Goal: Book appointment/travel/reservation

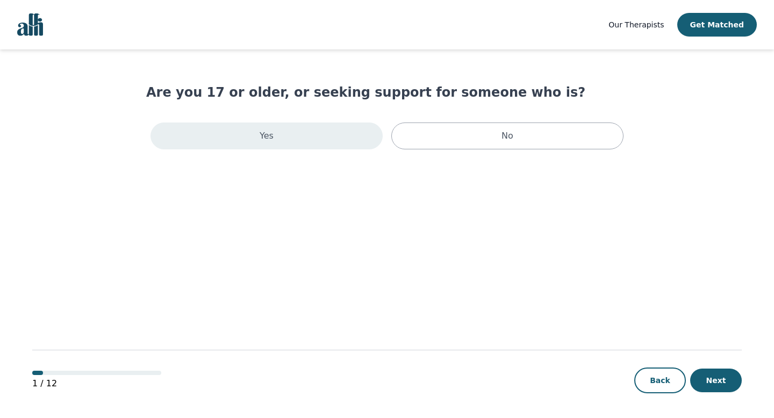
click at [310, 135] on div "Yes" at bounding box center [266, 135] width 232 height 27
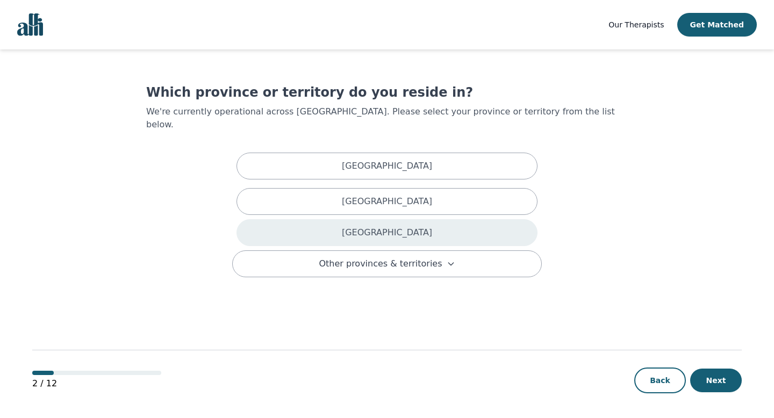
click at [355, 222] on div "[GEOGRAPHIC_DATA]" at bounding box center [386, 232] width 301 height 27
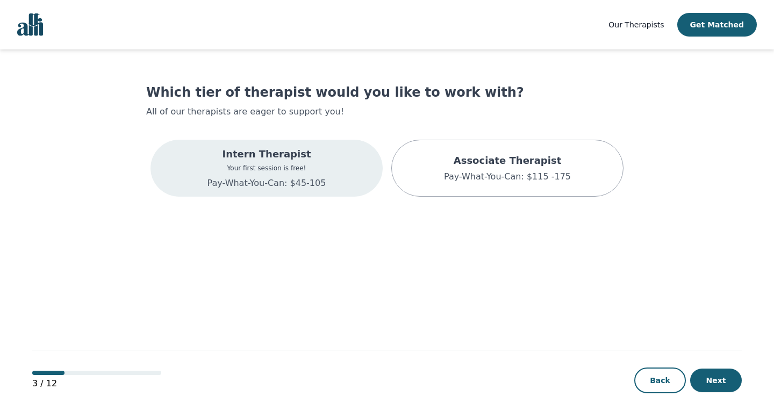
click at [353, 175] on div "Intern Therapist Your first session is free! Pay-What-You-Can: $45-105" at bounding box center [266, 168] width 232 height 57
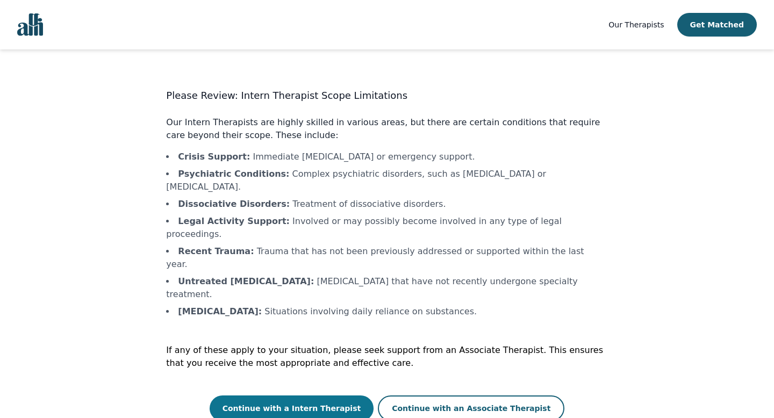
click at [342, 395] on button "Continue with a Intern Therapist" at bounding box center [292, 408] width 164 height 26
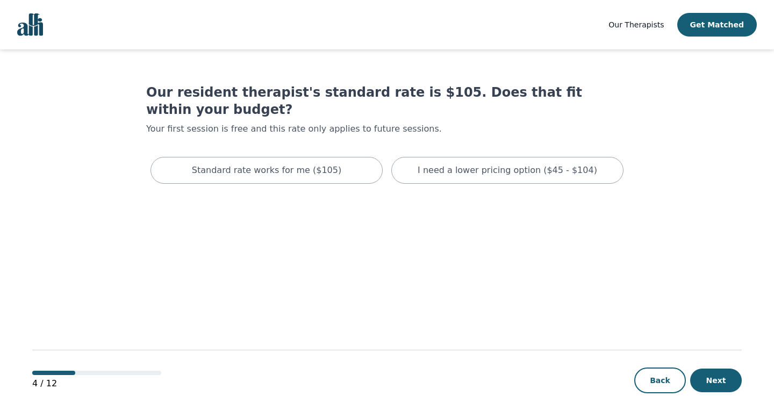
click at [430, 168] on div "Standard rate works for me ($105) I need a lower pricing option ($45 - $104)" at bounding box center [386, 170] width 481 height 35
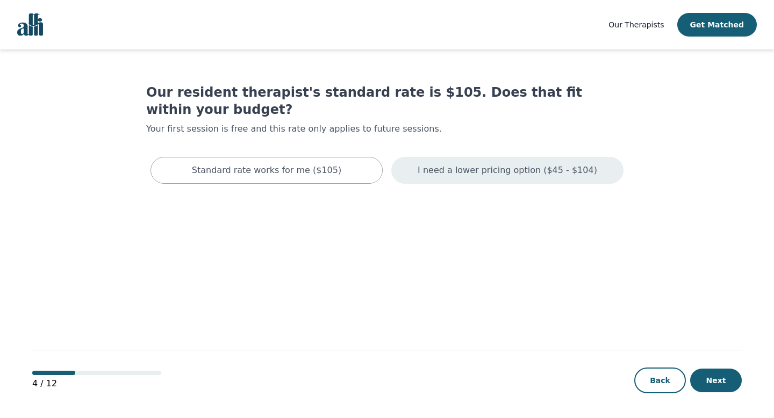
click at [430, 164] on p "I need a lower pricing option ($45 - $104)" at bounding box center [506, 170] width 179 height 13
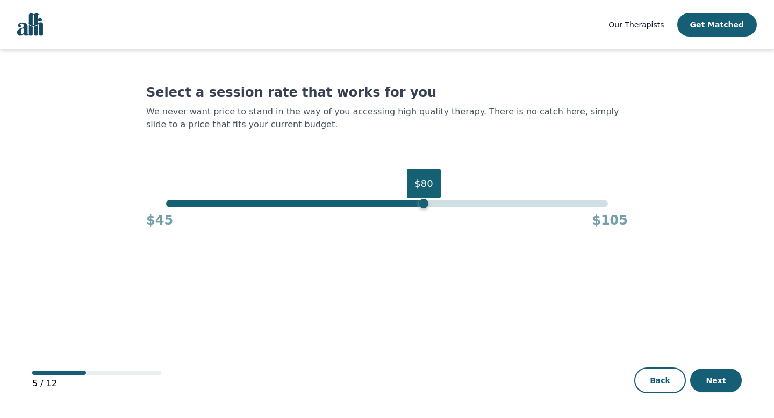
drag, startPoint x: 608, startPoint y: 206, endPoint x: 421, endPoint y: 202, distance: 187.5
click at [421, 202] on div "$80" at bounding box center [423, 204] width 10 height 10
click at [712, 386] on button "Next" at bounding box center [716, 381] width 52 height 24
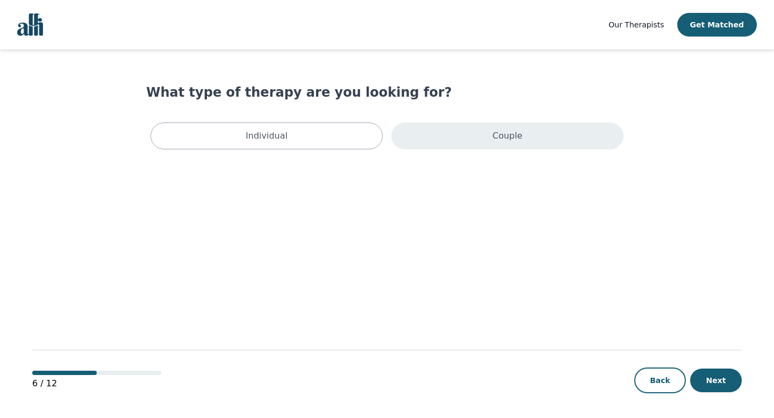
click at [438, 134] on div "Couple" at bounding box center [507, 135] width 232 height 27
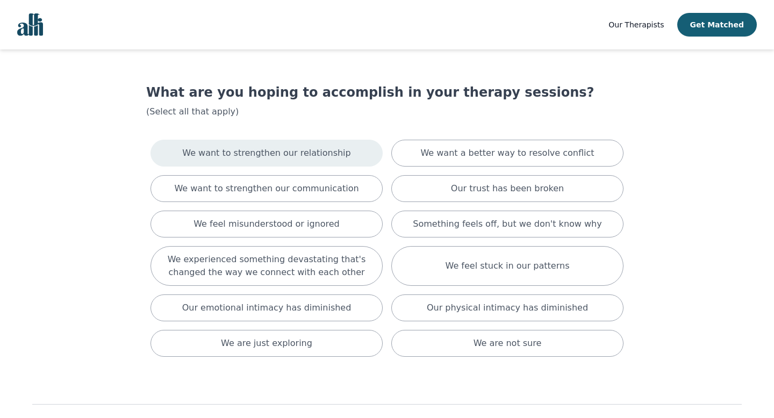
click at [317, 153] on p "We want to strengthen our relationship" at bounding box center [266, 153] width 168 height 13
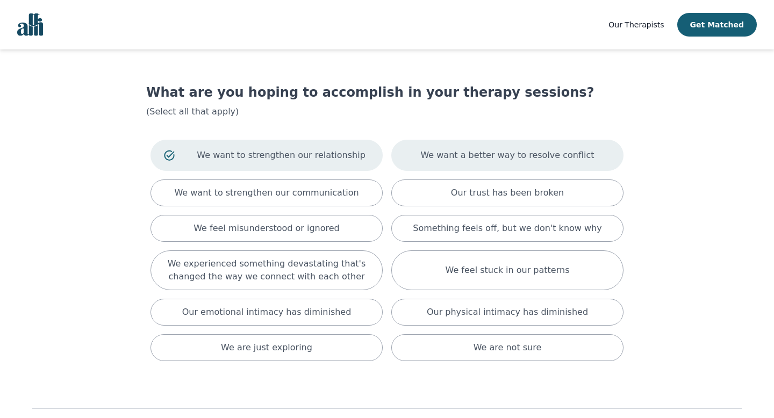
click at [442, 160] on p "We want a better way to resolve conflict" at bounding box center [507, 155] width 174 height 13
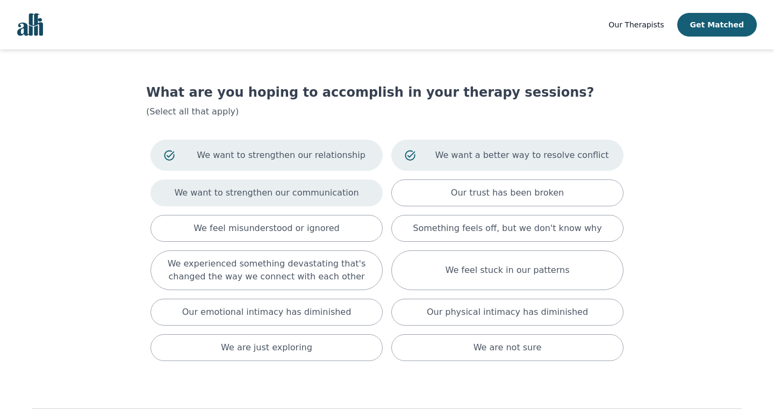
click at [323, 198] on p "We want to strengthen our communication" at bounding box center [266, 192] width 184 height 13
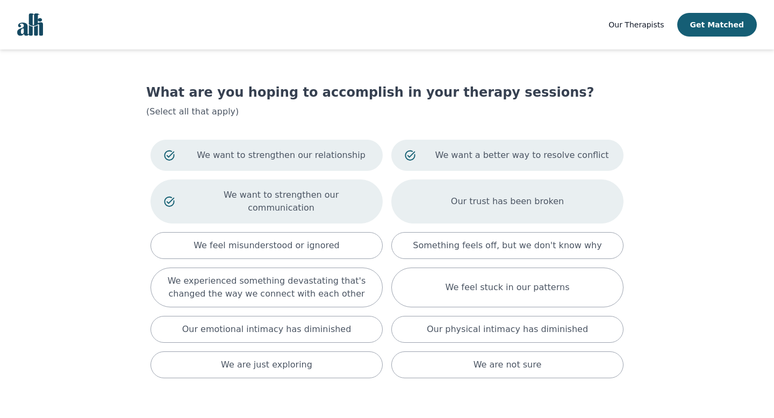
click at [424, 205] on div "Our trust has been broken" at bounding box center [507, 201] width 232 height 44
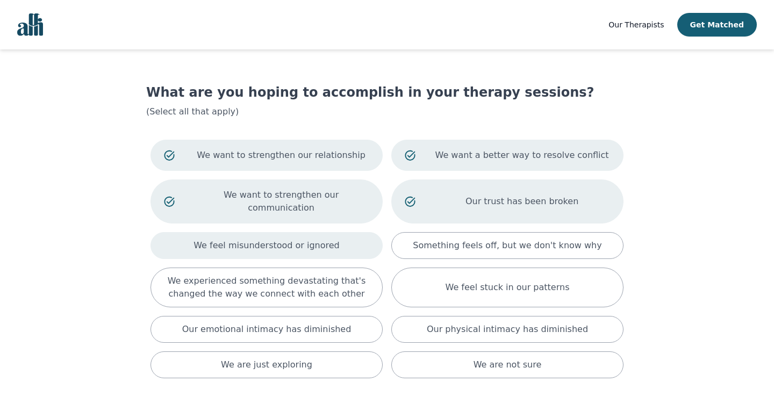
click at [353, 236] on div "We feel misunderstood or ignored" at bounding box center [266, 245] width 232 height 27
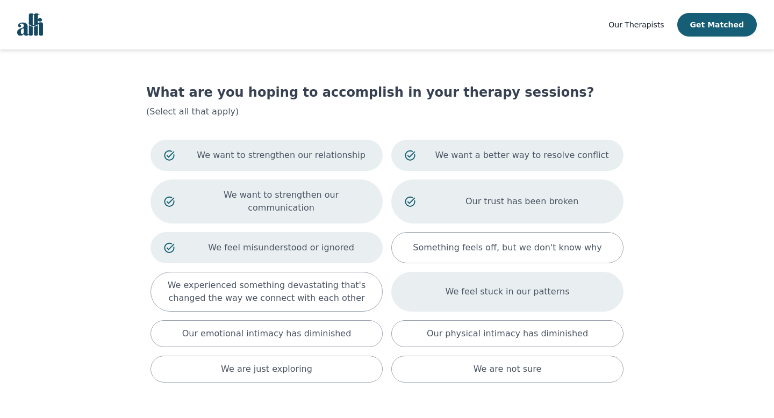
click at [409, 294] on div "We feel stuck in our patterns" at bounding box center [507, 292] width 232 height 40
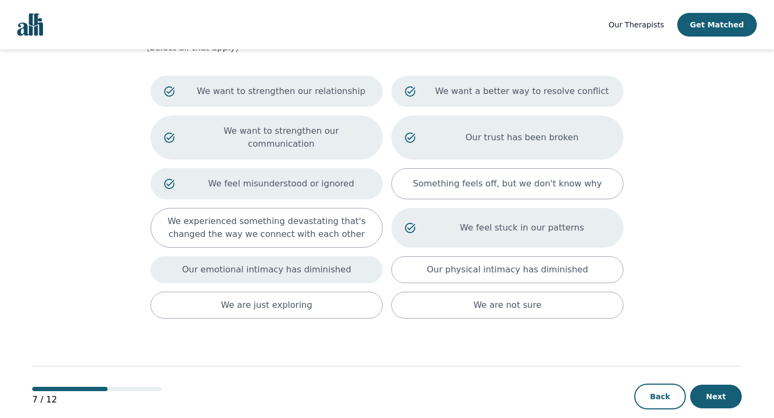
scroll to position [61, 0]
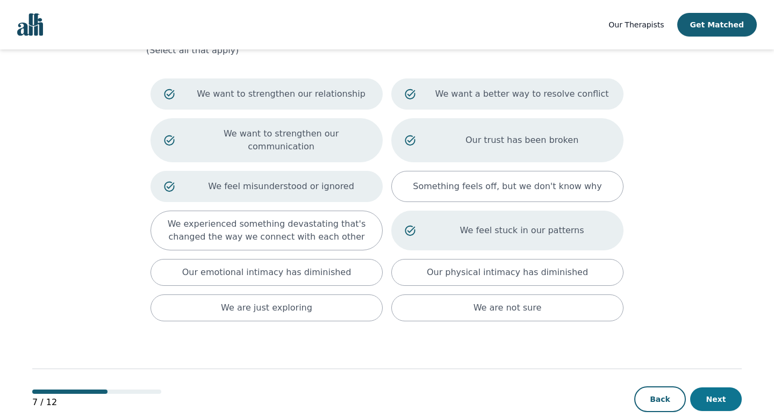
click at [711, 387] on button "Next" at bounding box center [716, 399] width 52 height 24
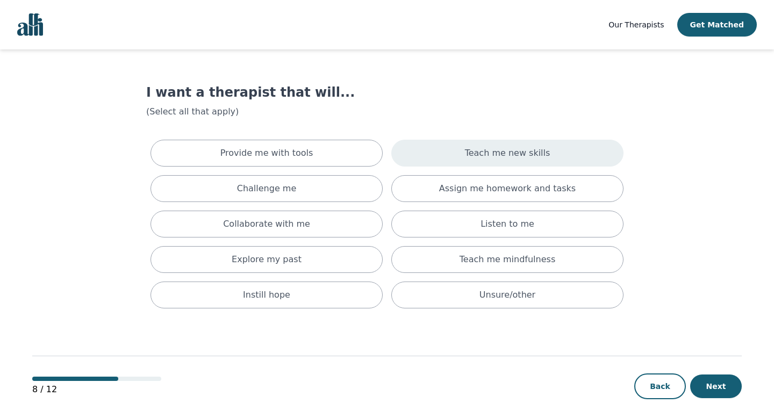
click at [442, 153] on div "Teach me new skills" at bounding box center [507, 153] width 232 height 27
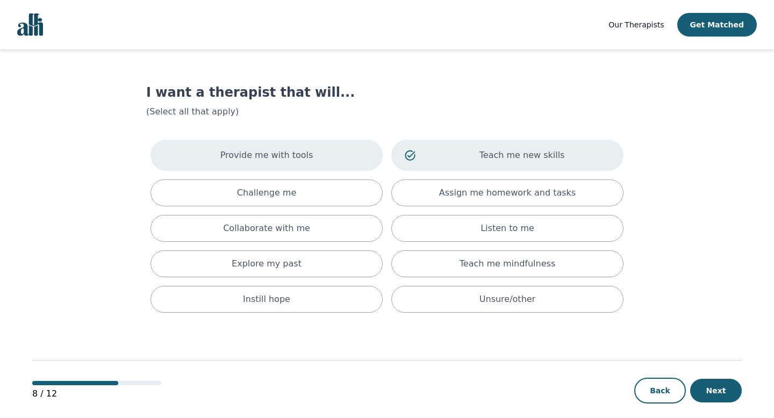
click at [366, 151] on div "Provide me with tools" at bounding box center [266, 155] width 232 height 31
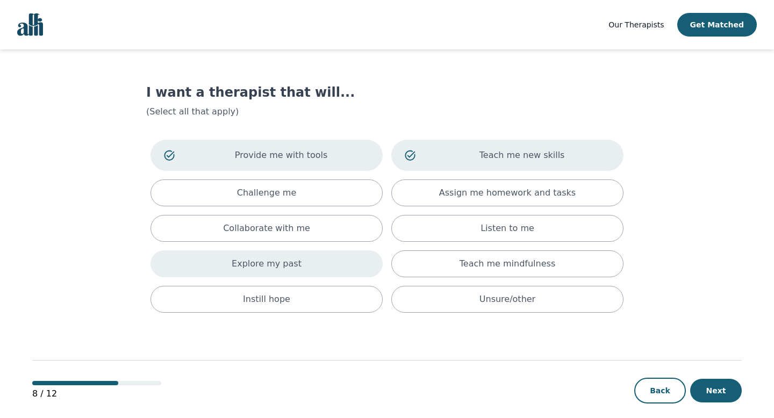
click at [355, 269] on div "Explore my past" at bounding box center [266, 263] width 232 height 27
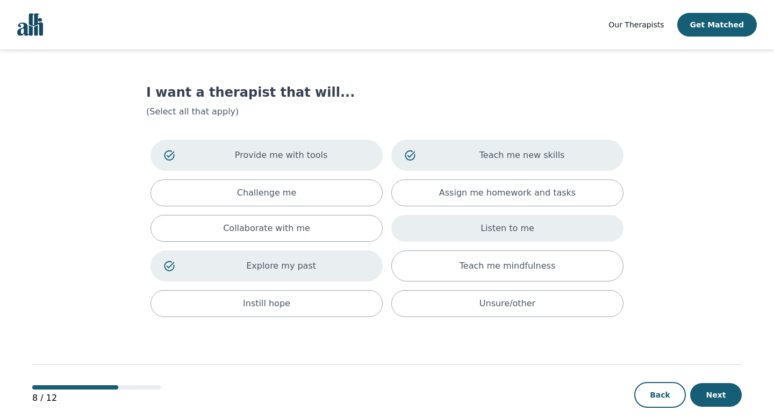
click at [436, 229] on div "Listen to me" at bounding box center [507, 228] width 232 height 27
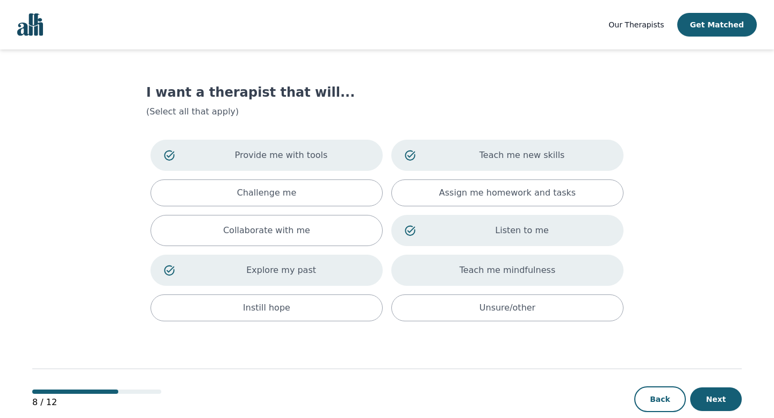
click at [438, 276] on div "Teach me mindfulness" at bounding box center [507, 270] width 232 height 31
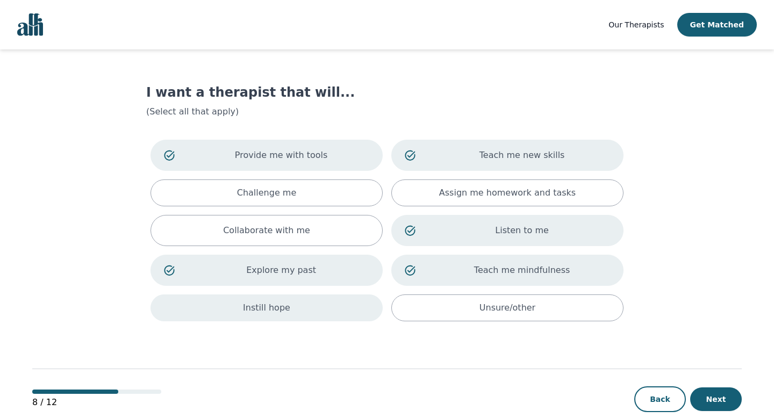
click at [315, 301] on div "Instill hope" at bounding box center [266, 307] width 232 height 27
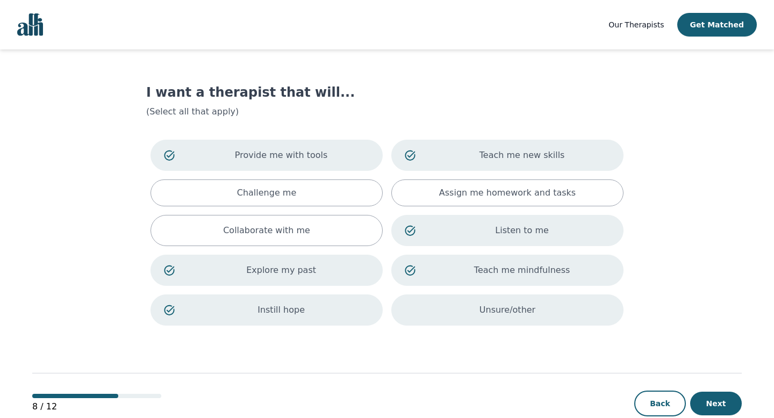
click at [428, 317] on div "Unsure/other" at bounding box center [507, 309] width 232 height 31
click at [737, 402] on button "Next" at bounding box center [716, 404] width 52 height 24
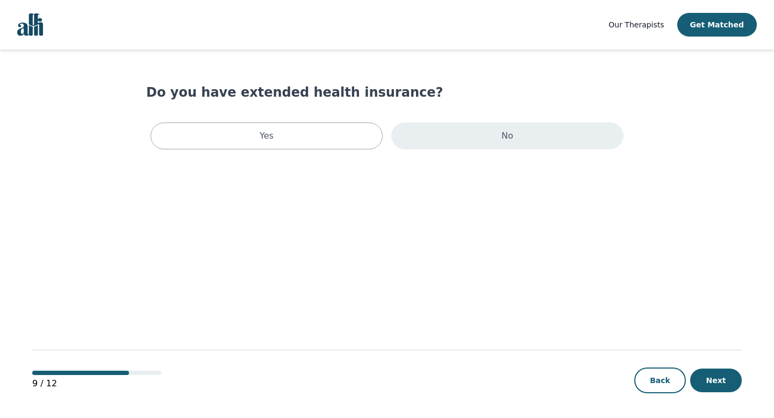
click at [504, 139] on p "No" at bounding box center [507, 135] width 12 height 13
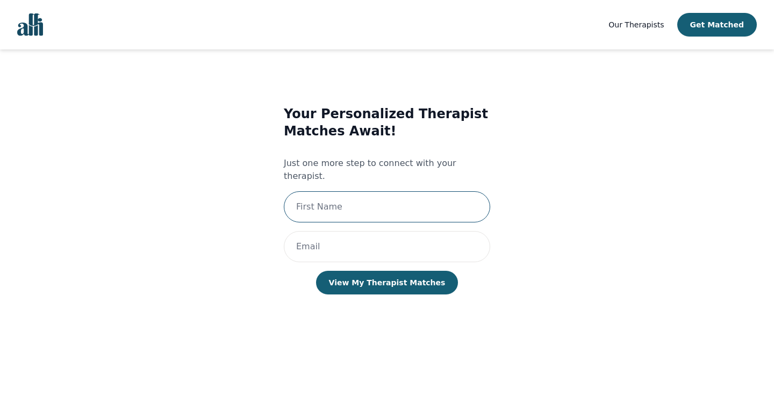
click at [374, 191] on input "text" at bounding box center [387, 206] width 206 height 31
type input "Jasper"
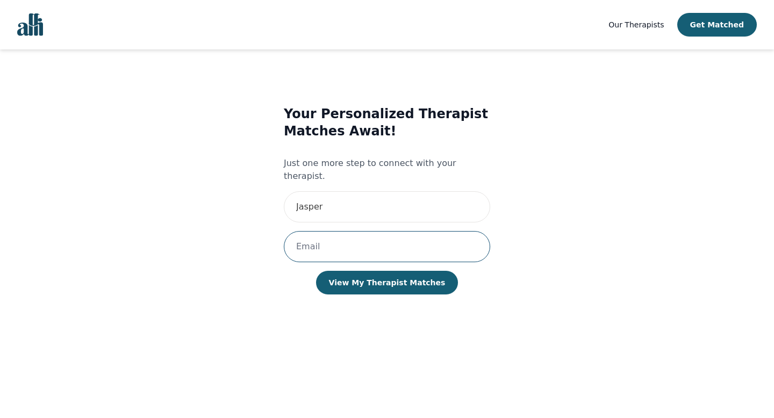
click at [377, 232] on input "email" at bounding box center [387, 246] width 206 height 31
type input "[EMAIL_ADDRESS][DOMAIN_NAME]"
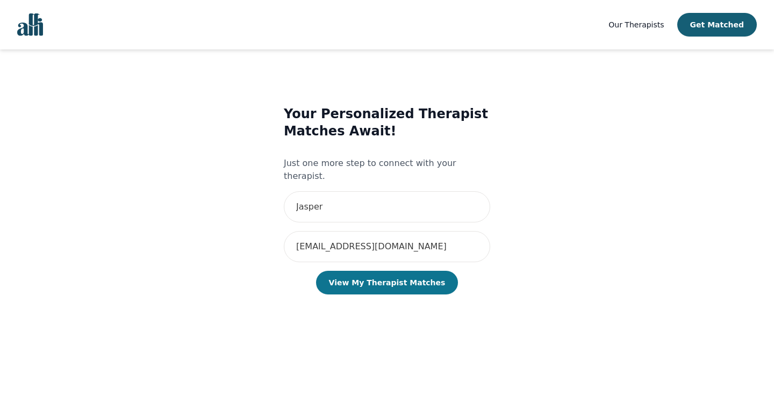
click at [408, 271] on button "View My Therapist Matches" at bounding box center [387, 283] width 142 height 24
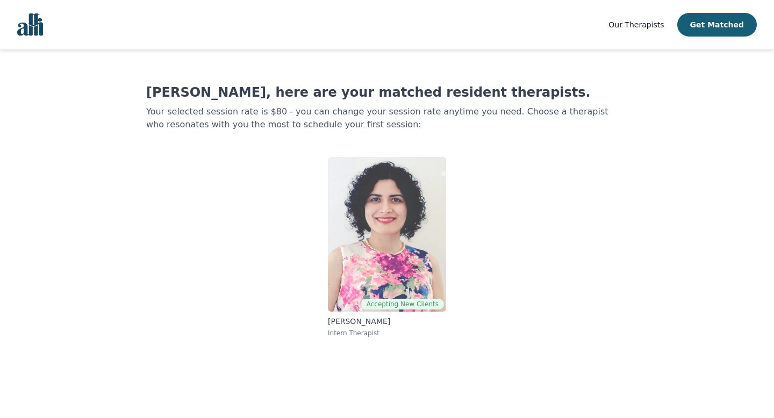
click at [422, 221] on img at bounding box center [387, 234] width 118 height 155
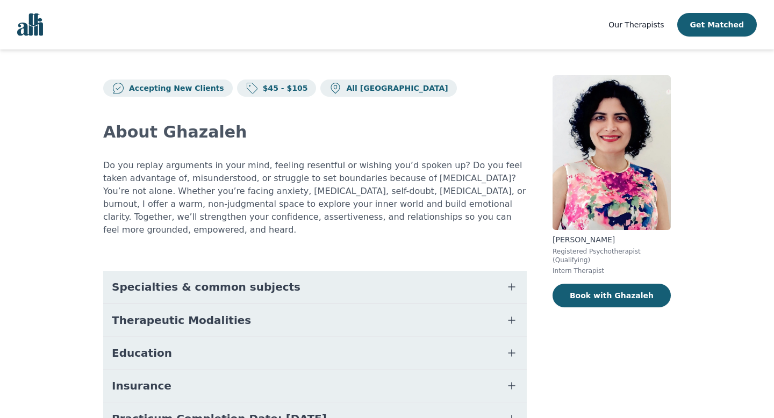
click at [515, 280] on icon "button" at bounding box center [511, 286] width 13 height 13
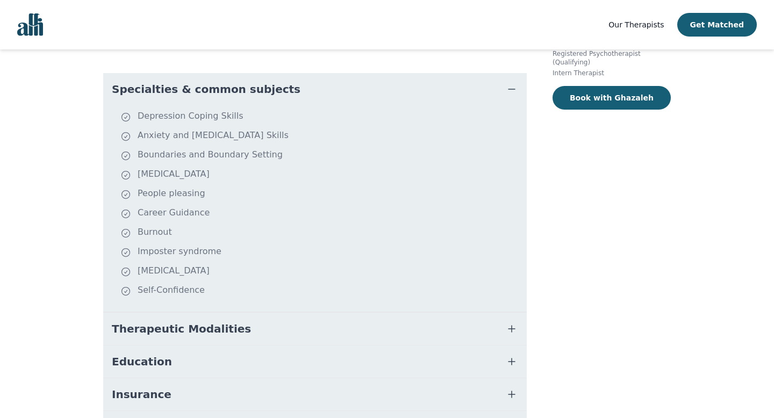
scroll to position [199, 0]
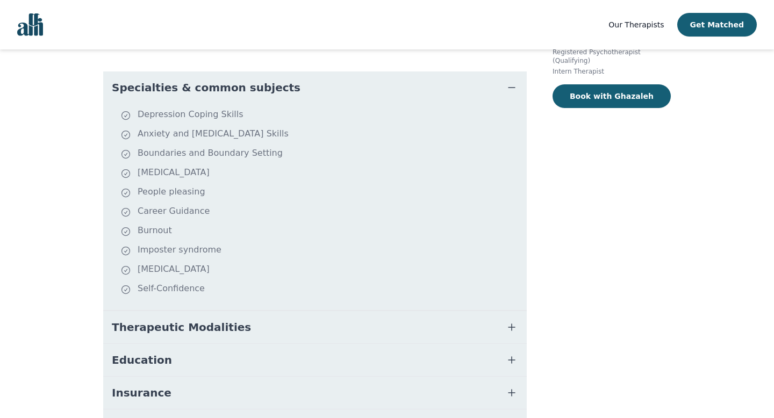
click at [513, 324] on icon "button" at bounding box center [511, 327] width 6 height 6
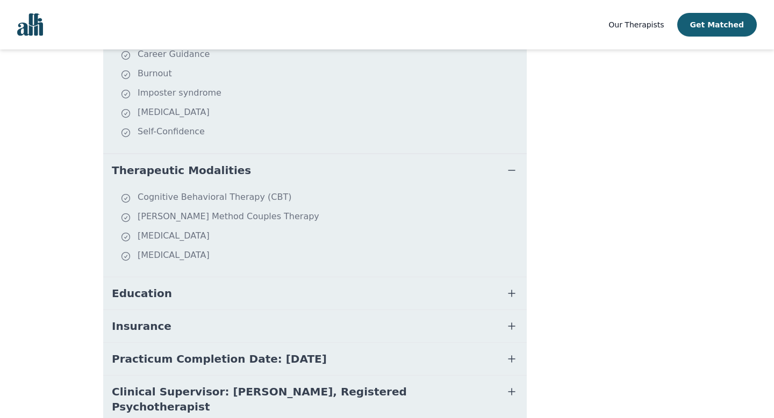
scroll to position [385, 0]
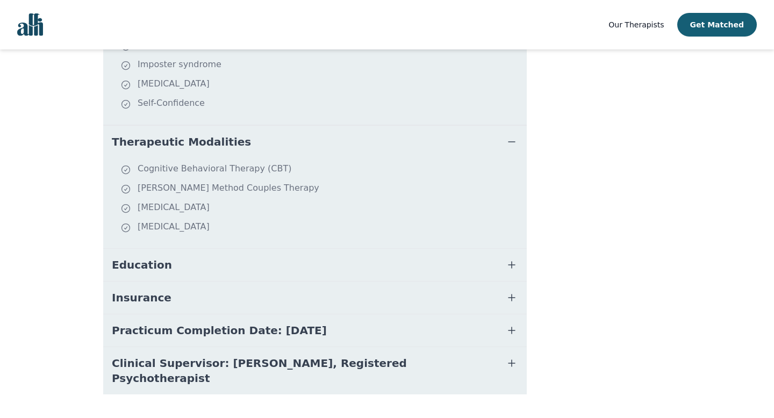
click at [503, 249] on button "Education" at bounding box center [314, 265] width 423 height 32
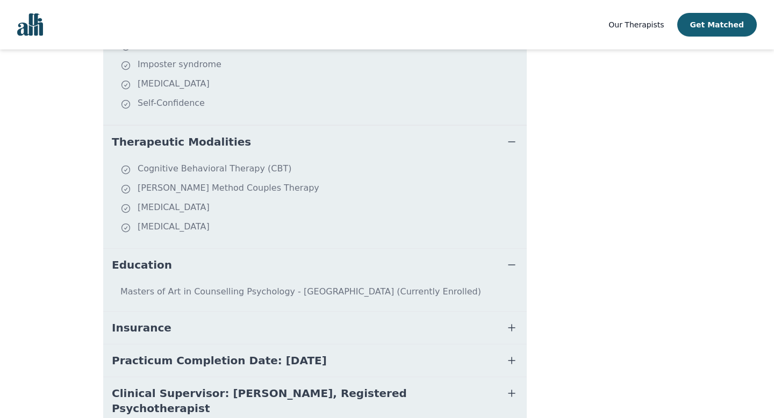
scroll to position [415, 0]
